Goal: Information Seeking & Learning: Learn about a topic

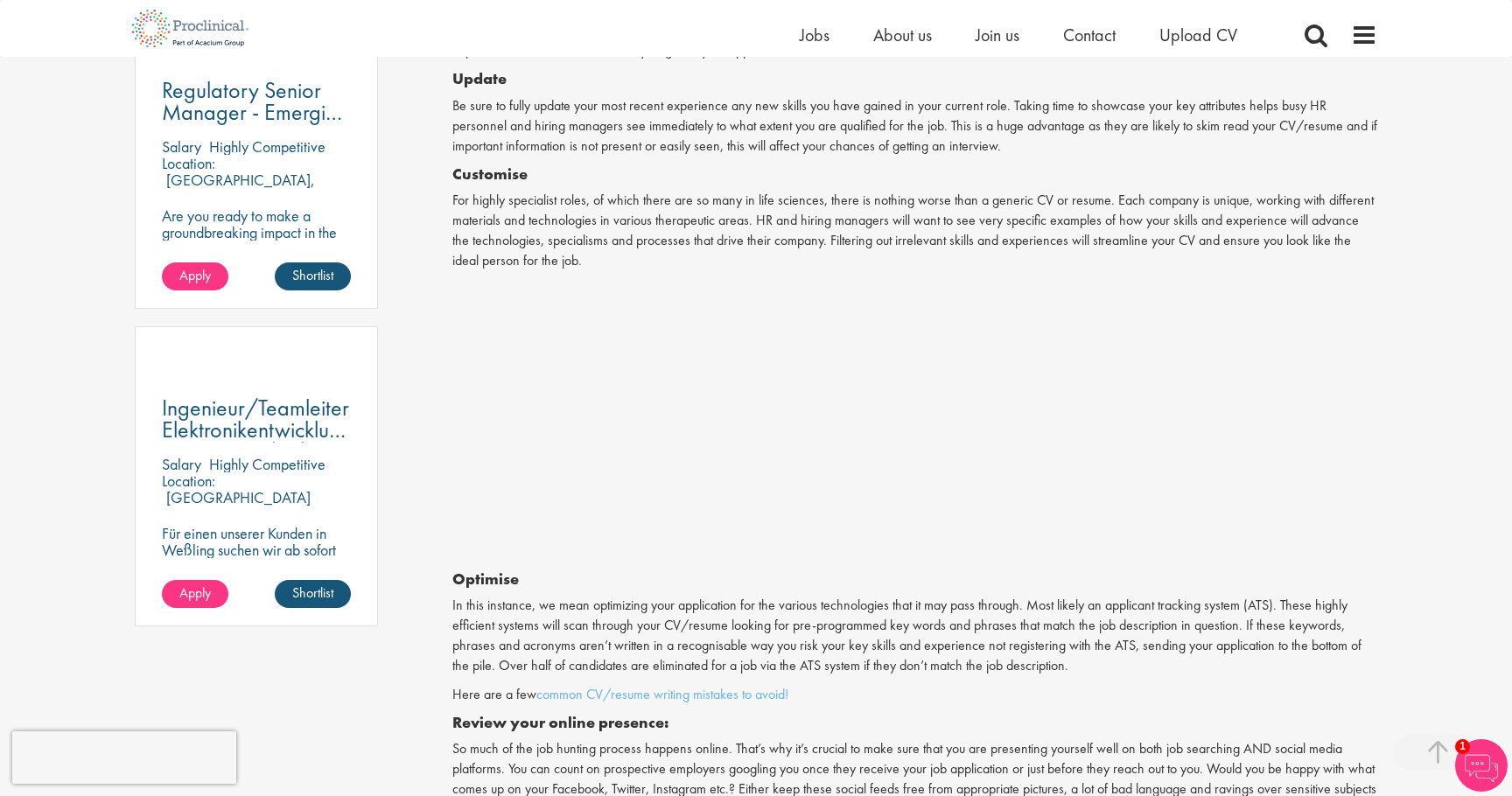
scroll to position [1043, 0]
drag, startPoint x: 784, startPoint y: 604, endPoint x: 886, endPoint y: 604, distance: 102.0
click at [886, 604] on p "In this instance, we mean optimizing your application for the various technolog…" at bounding box center [914, 635] width 925 height 80
click at [944, 713] on h4 "Review your online presence:" at bounding box center [914, 721] width 925 height 17
drag, startPoint x: 722, startPoint y: 620, endPoint x: 836, endPoint y: 621, distance: 114.0
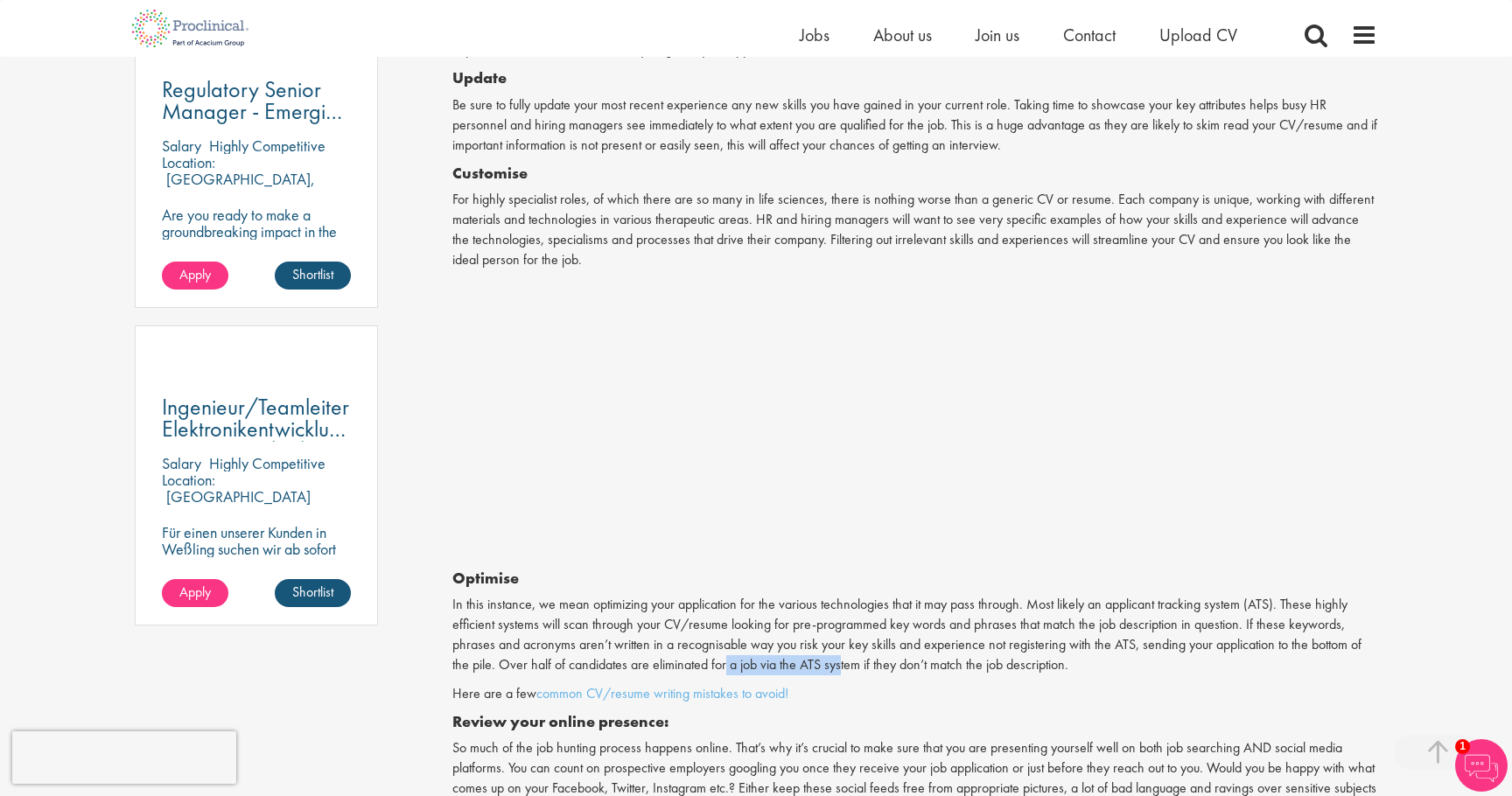
click at [836, 621] on p "In this instance, we mean optimizing your application for the various technolog…" at bounding box center [914, 635] width 925 height 80
click at [874, 713] on h4 "Review your online presence:" at bounding box center [914, 721] width 925 height 17
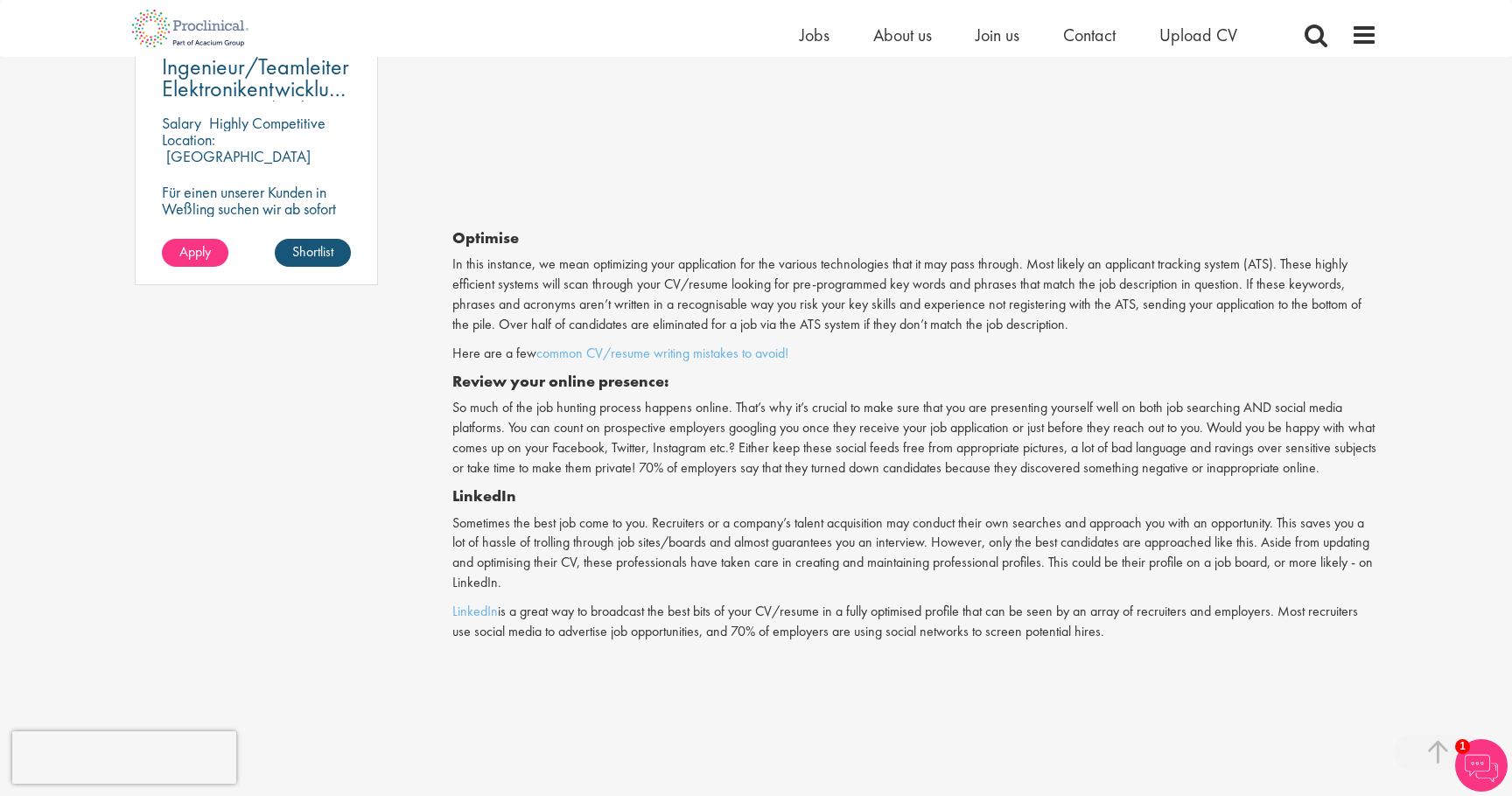
scroll to position [1392, 0]
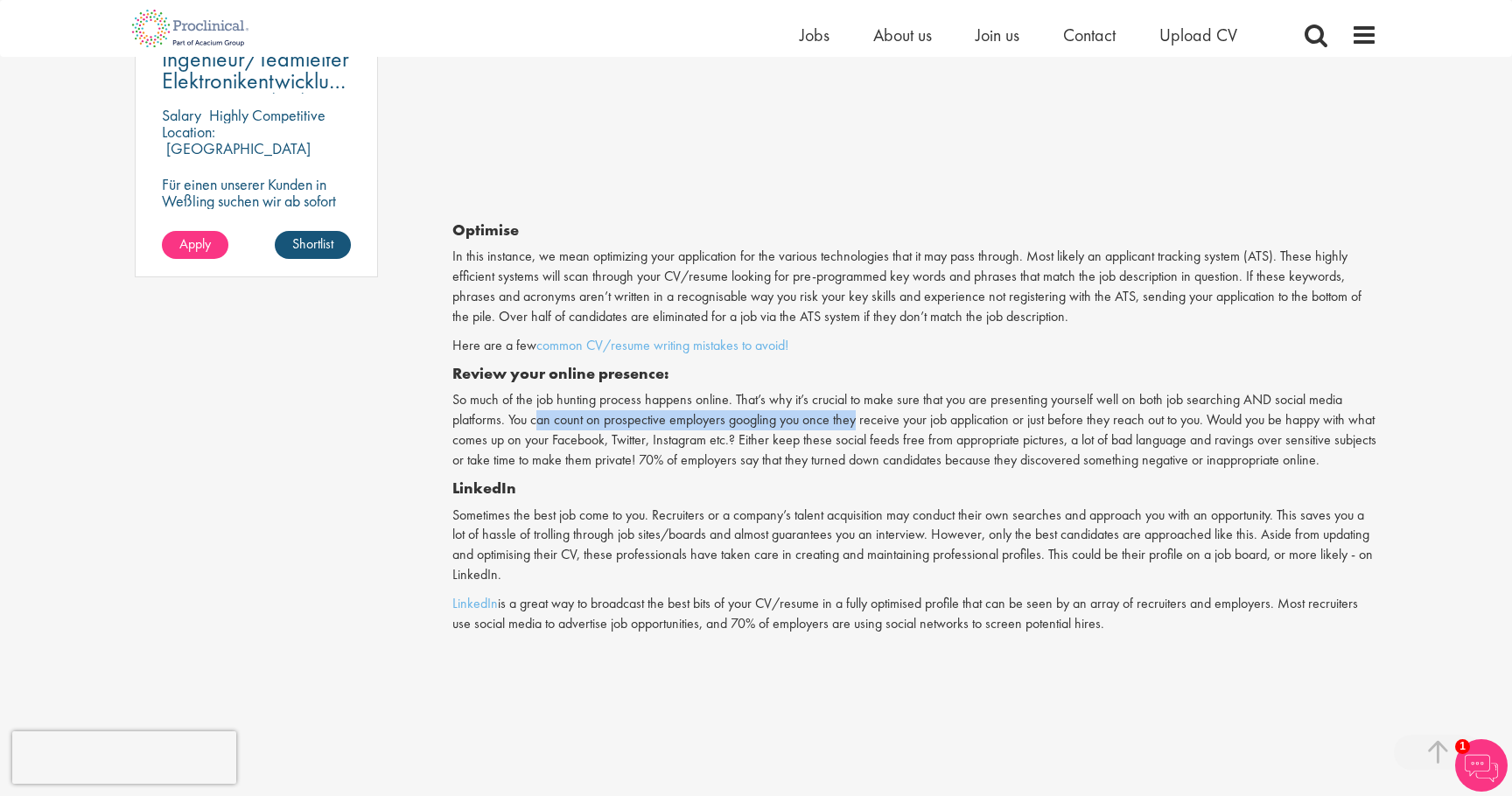
drag, startPoint x: 540, startPoint y: 375, endPoint x: 859, endPoint y: 370, distance: 319.0
click at [859, 390] on p "So much of the job hunting process happens online. That’s why it’s crucial to m…" at bounding box center [914, 430] width 925 height 80
drag, startPoint x: 532, startPoint y: 394, endPoint x: 660, endPoint y: 395, distance: 128.0
click at [660, 395] on p "So much of the job hunting process happens online. That’s why it’s crucial to m…" at bounding box center [914, 430] width 925 height 80
drag, startPoint x: 593, startPoint y: 489, endPoint x: 715, endPoint y: 490, distance: 122.0
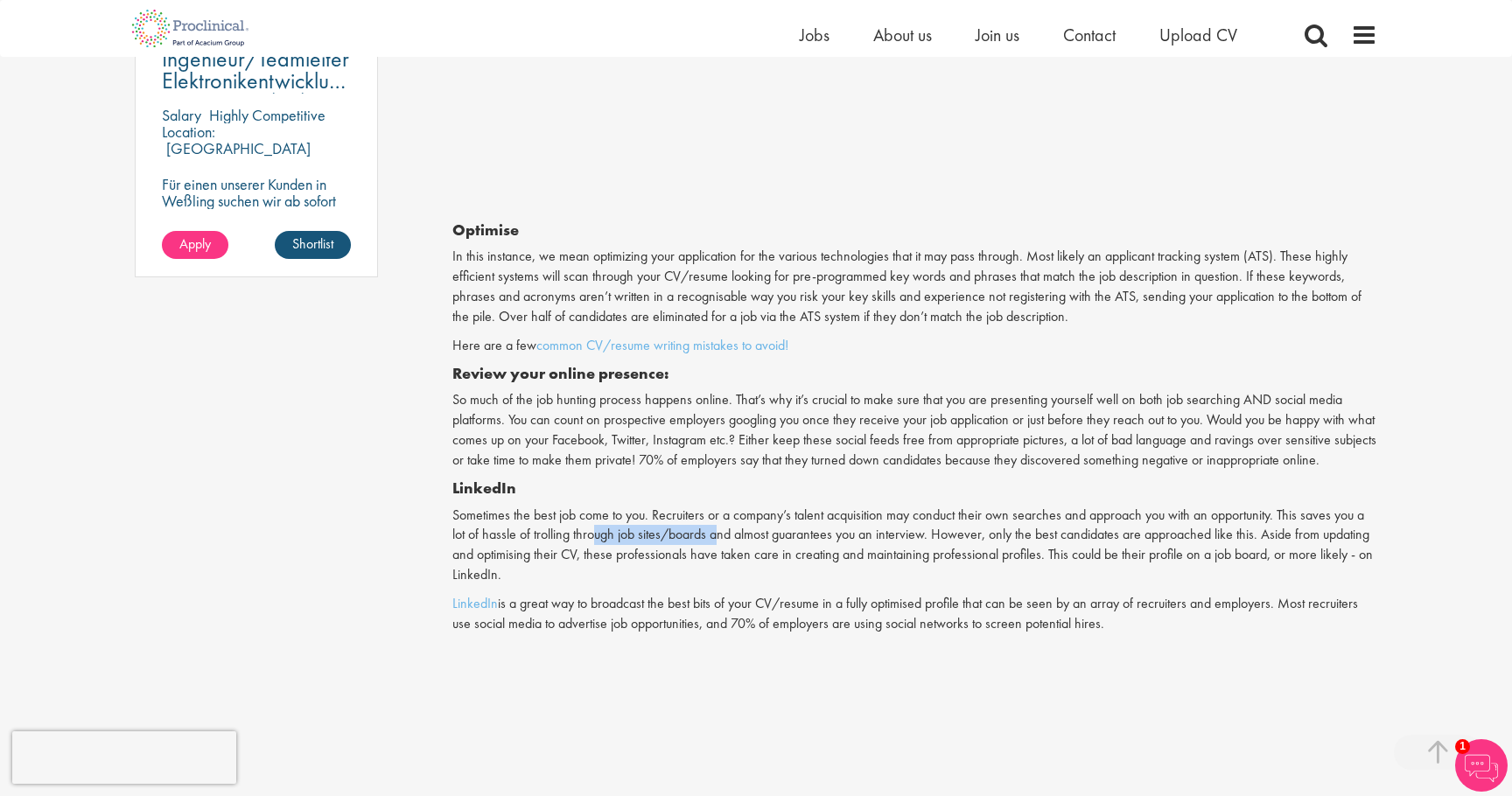
click at [715, 506] on p "Sometimes the best job come to you. Recruiters or a company’s talent acquisitio…" at bounding box center [914, 546] width 925 height 80
click at [687, 506] on p "Sometimes the best job come to you. Recruiters or a company’s talent acquisitio…" at bounding box center [914, 546] width 925 height 80
